Goal: Transaction & Acquisition: Obtain resource

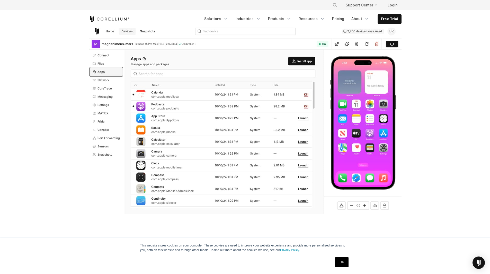
click at [132, 31] on img at bounding box center [245, 119] width 313 height 189
click at [126, 29] on img at bounding box center [245, 119] width 313 height 189
click at [109, 30] on img at bounding box center [245, 119] width 313 height 189
click at [128, 31] on img at bounding box center [245, 119] width 313 height 189
click at [139, 31] on img at bounding box center [245, 119] width 313 height 189
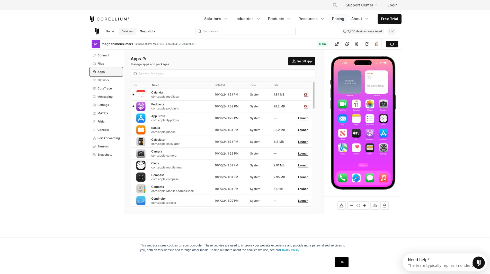
click at [334, 16] on link "Pricing" at bounding box center [338, 18] width 18 height 9
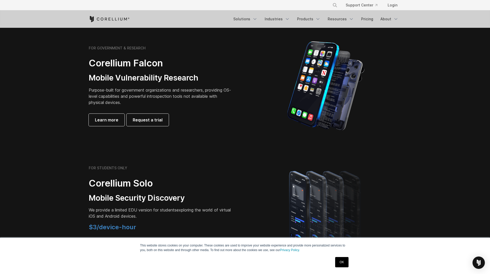
scroll to position [231, 0]
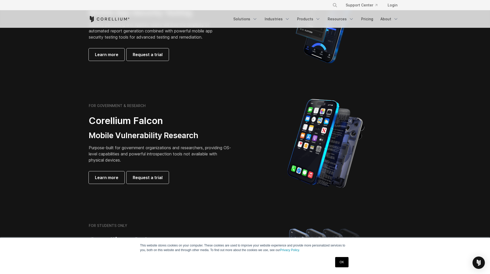
drag, startPoint x: 199, startPoint y: 136, endPoint x: 171, endPoint y: 96, distance: 48.3
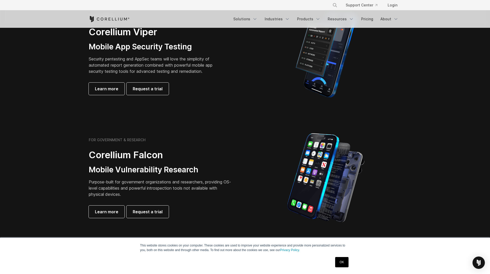
scroll to position [131, 0]
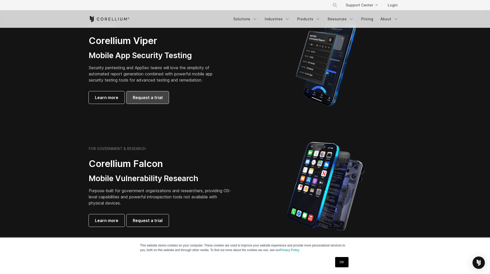
click at [140, 98] on span "Request a trial" at bounding box center [148, 97] width 30 height 6
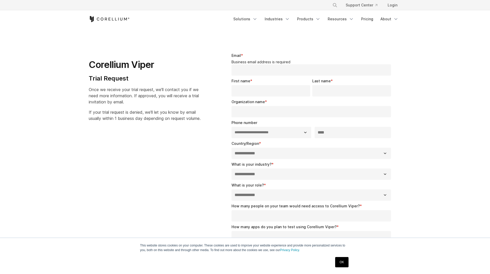
select select "**"
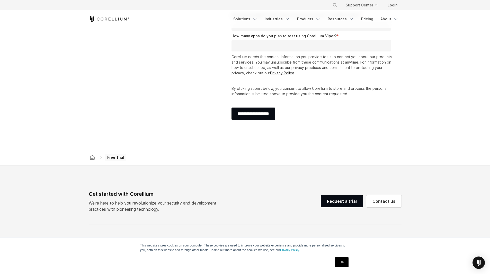
scroll to position [14, 0]
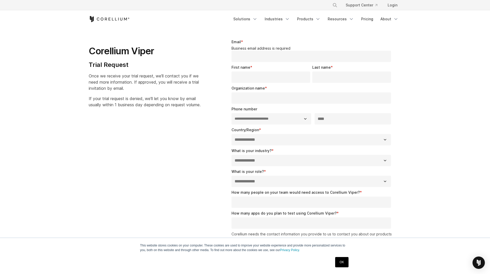
drag, startPoint x: 405, startPoint y: 159, endPoint x: 246, endPoint y: 30, distance: 205.2
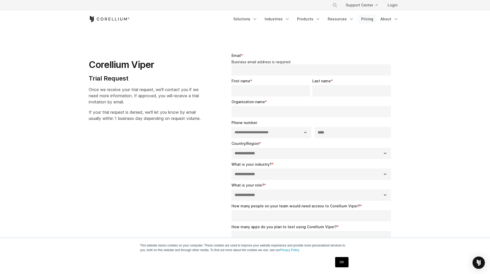
click at [364, 20] on link "Pricing" at bounding box center [367, 18] width 18 height 9
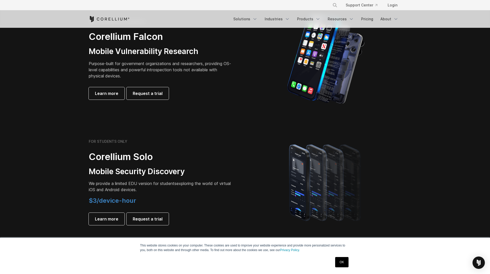
scroll to position [257, 0]
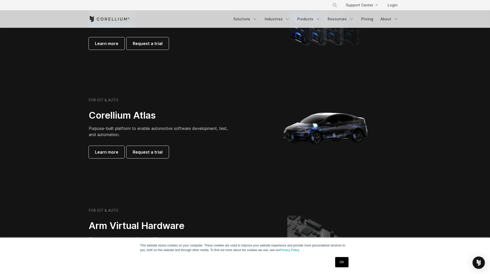
drag, startPoint x: 201, startPoint y: 161, endPoint x: 178, endPoint y: 114, distance: 52.5
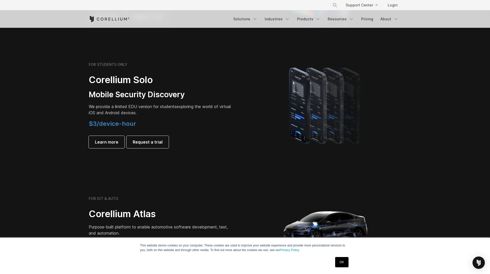
scroll to position [252, 0]
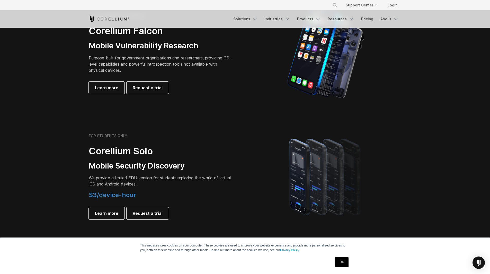
drag, startPoint x: 174, startPoint y: 104, endPoint x: 172, endPoint y: 85, distance: 19.4
